Goal: Information Seeking & Learning: Learn about a topic

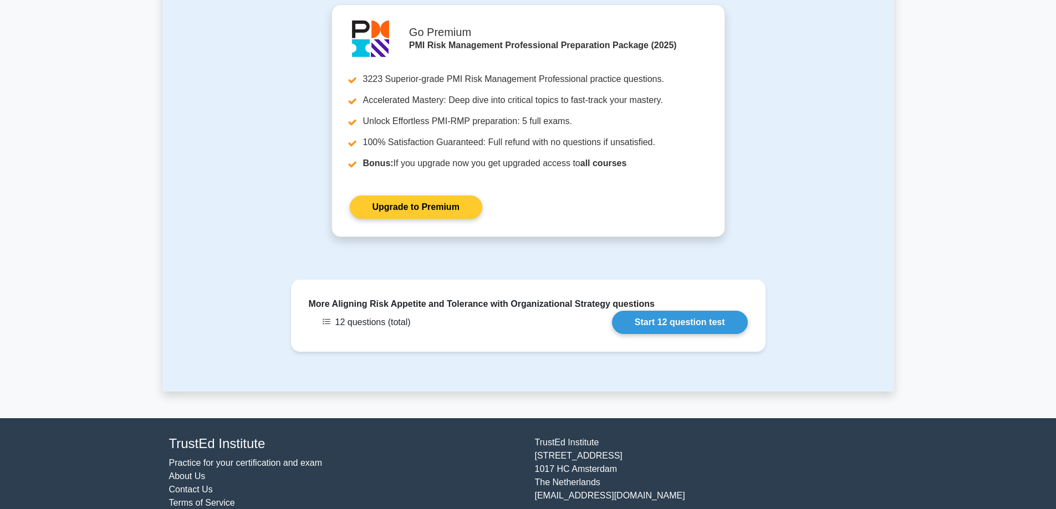
scroll to position [2480, 0]
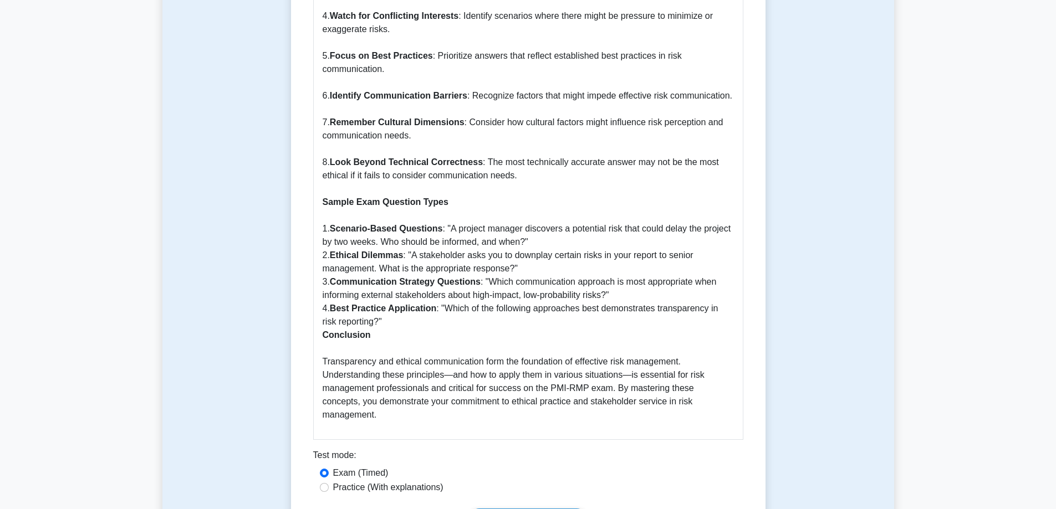
scroll to position [2106, 0]
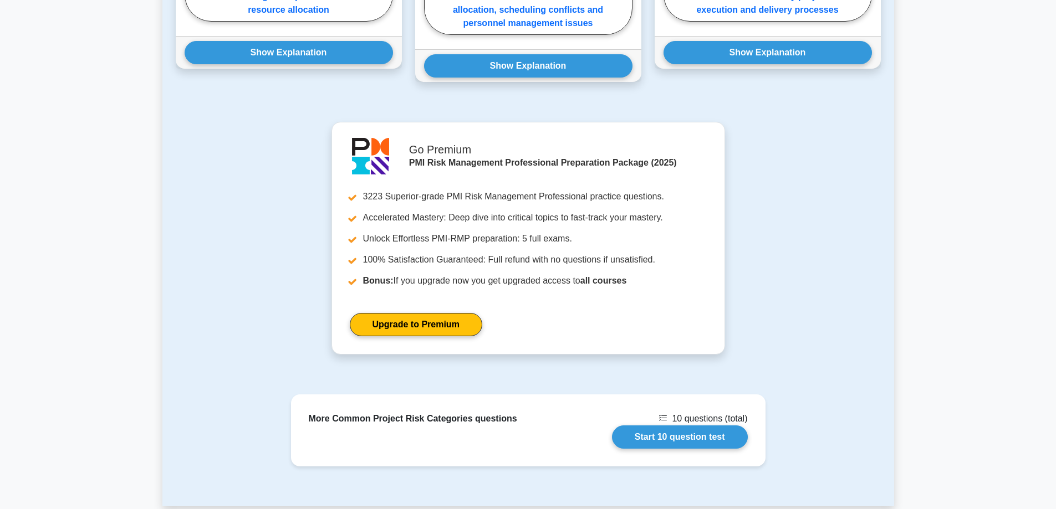
scroll to position [2294, 0]
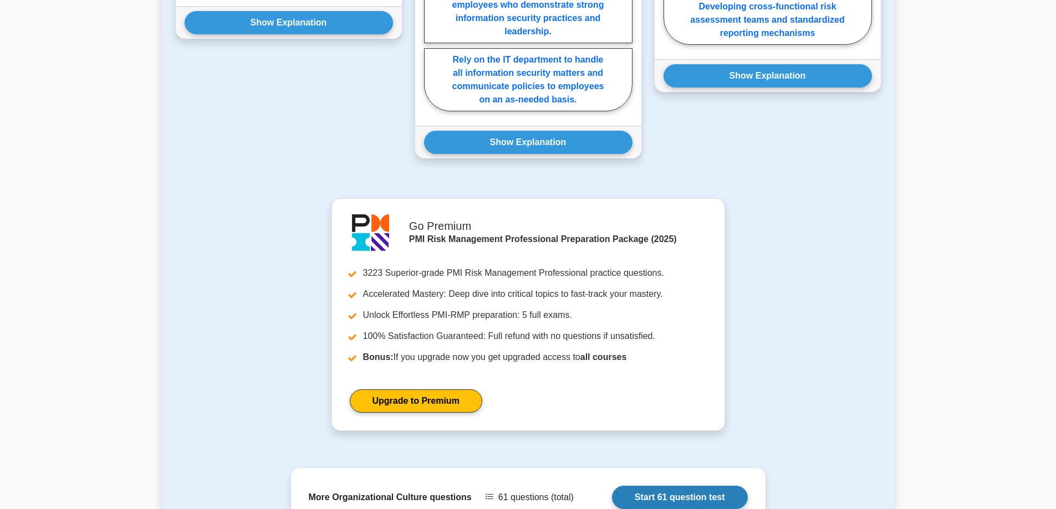
scroll to position [2826, 0]
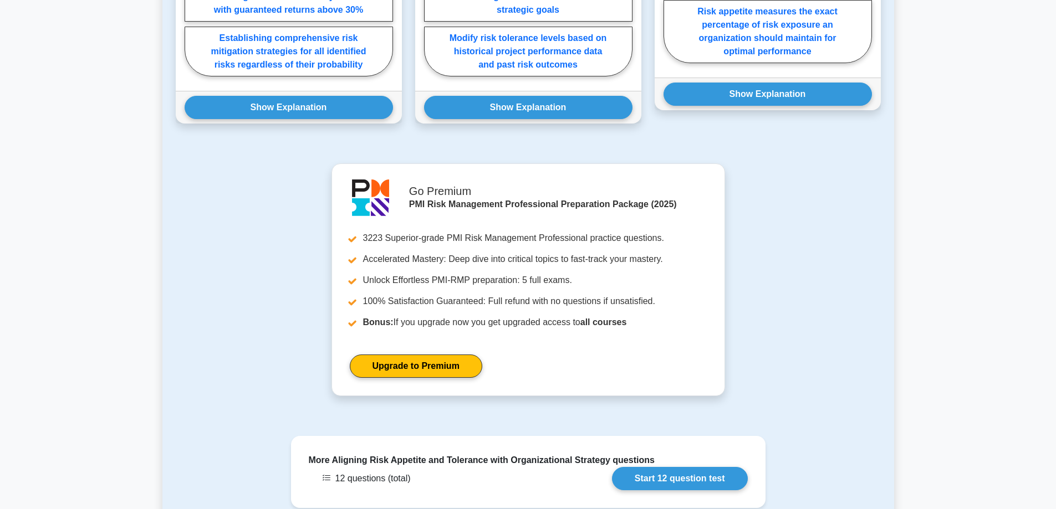
scroll to position [2438, 0]
